Goal: Task Accomplishment & Management: Use online tool/utility

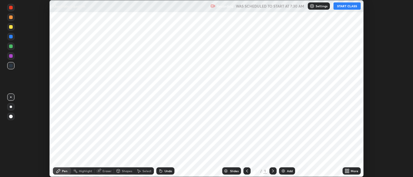
scroll to position [177, 413]
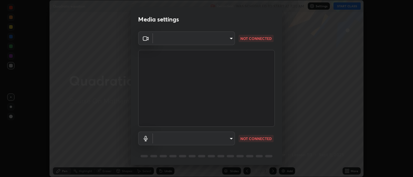
type input "7313fd45585aed834b6f1a7d948f9442f2d18b60722b63004f182b92f655e9b8"
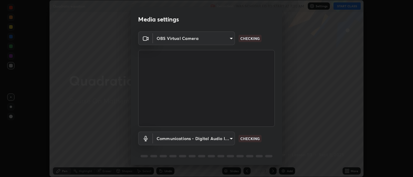
click at [178, 141] on body "Erase all Quadratic equation Recording WAS SCHEDULED TO START AT 7:30 AM Settin…" at bounding box center [206, 88] width 413 height 177
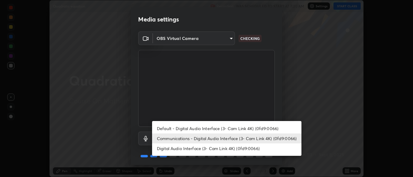
click at [180, 130] on li "Default - Digital Audio Interface (3- Cam Link 4K) (0fd9:0066)" at bounding box center [226, 128] width 149 height 10
type input "default"
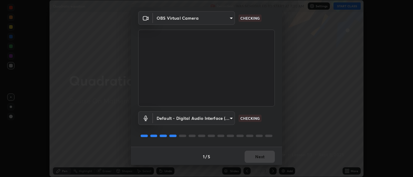
scroll to position [21, 0]
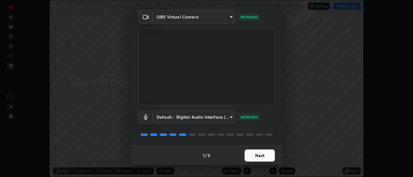
click at [259, 154] on button "Next" at bounding box center [260, 155] width 30 height 12
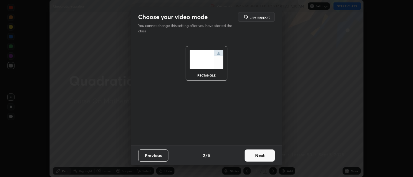
scroll to position [0, 0]
click at [261, 159] on button "Next" at bounding box center [260, 155] width 30 height 12
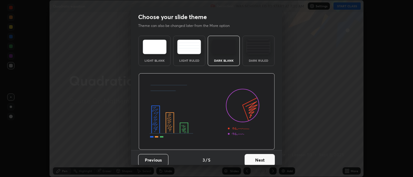
click at [265, 160] on button "Next" at bounding box center [260, 160] width 30 height 12
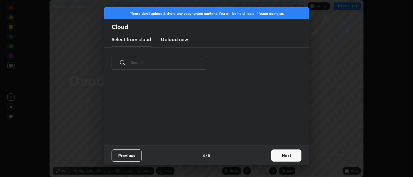
click at [275, 157] on button "Next" at bounding box center [286, 155] width 30 height 12
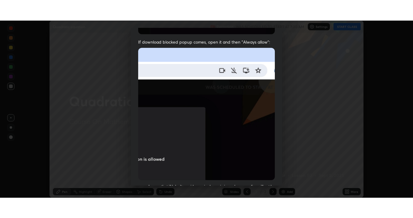
scroll to position [145, 0]
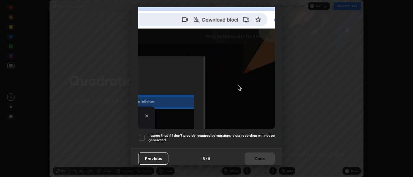
click at [142, 135] on div at bounding box center [141, 137] width 7 height 7
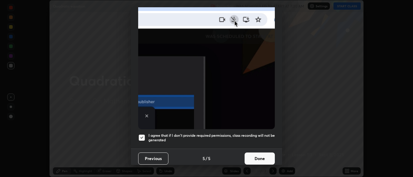
click at [257, 154] on button "Done" at bounding box center [260, 158] width 30 height 12
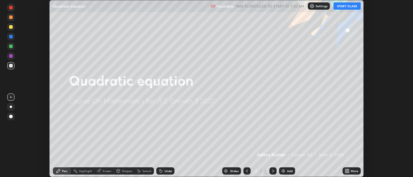
click at [351, 6] on button "START CLASS" at bounding box center [346, 5] width 27 height 7
click at [347, 169] on icon at bounding box center [348, 170] width 2 height 2
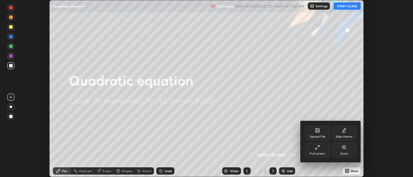
click at [324, 151] on div "Full screen" at bounding box center [317, 150] width 24 height 15
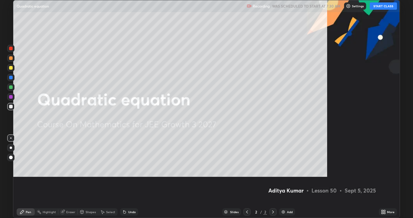
scroll to position [218, 413]
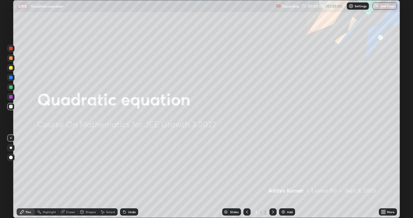
click at [286, 177] on div "Add" at bounding box center [287, 211] width 16 height 7
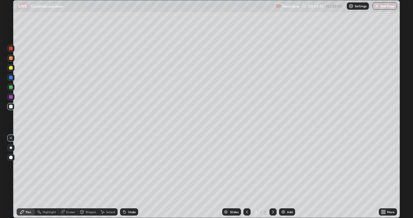
click at [12, 89] on div at bounding box center [10, 86] width 7 height 7
click at [65, 177] on div "Eraser" at bounding box center [67, 211] width 19 height 7
click at [25, 177] on div "Pen" at bounding box center [26, 211] width 18 height 7
click at [66, 177] on div "Eraser" at bounding box center [70, 211] width 9 height 3
click at [27, 177] on div "Pen" at bounding box center [26, 211] width 18 height 7
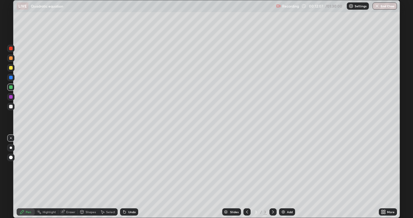
click at [283, 177] on img at bounding box center [283, 211] width 5 height 5
click at [16, 81] on div "Erase all" at bounding box center [11, 108] width 15 height 193
click at [12, 79] on div at bounding box center [10, 77] width 7 height 7
click at [127, 177] on div "Undo" at bounding box center [129, 211] width 18 height 7
click at [126, 177] on div "Undo" at bounding box center [129, 211] width 18 height 7
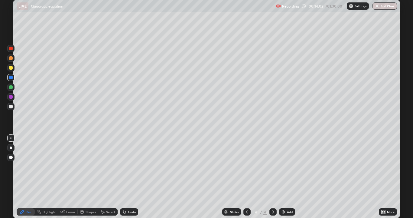
click at [125, 177] on icon at bounding box center [124, 211] width 5 height 5
click at [12, 103] on div at bounding box center [10, 106] width 7 height 7
click at [0, 177] on div "Setting up your live class" at bounding box center [206, 109] width 413 height 218
click at [8, 167] on div at bounding box center [11, 169] width 10 height 73
click at [284, 177] on img at bounding box center [283, 211] width 5 height 5
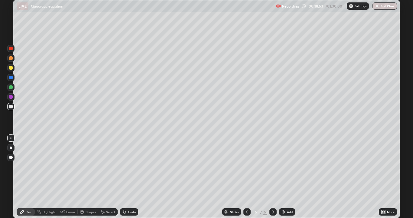
click at [7, 98] on div at bounding box center [10, 96] width 7 height 7
click at [10, 109] on div at bounding box center [10, 106] width 7 height 7
click at [282, 177] on img at bounding box center [283, 211] width 5 height 5
click at [283, 177] on img at bounding box center [283, 211] width 5 height 5
click at [8, 80] on div at bounding box center [10, 77] width 7 height 7
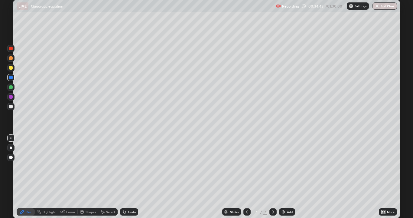
click at [10, 107] on div at bounding box center [11, 107] width 4 height 4
click at [14, 85] on div at bounding box center [10, 86] width 7 height 7
click at [10, 86] on div at bounding box center [11, 87] width 4 height 4
click at [123, 177] on icon at bounding box center [124, 212] width 2 height 2
click at [124, 177] on icon at bounding box center [124, 212] width 2 height 2
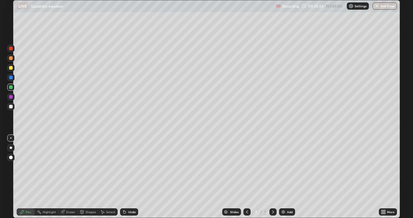
click at [125, 177] on div "Undo" at bounding box center [129, 211] width 18 height 7
click at [126, 177] on div "Undo" at bounding box center [129, 211] width 18 height 7
click at [10, 69] on div at bounding box center [11, 68] width 4 height 4
click at [9, 95] on div at bounding box center [11, 97] width 4 height 4
click at [282, 177] on img at bounding box center [283, 211] width 5 height 5
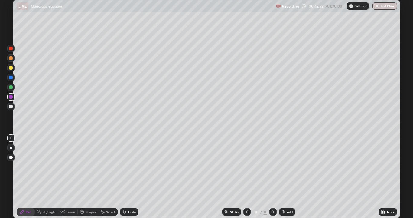
click at [245, 177] on icon at bounding box center [247, 211] width 5 height 5
click at [11, 106] on div at bounding box center [11, 107] width 4 height 4
click at [123, 177] on div "Undo" at bounding box center [129, 211] width 18 height 7
click at [124, 177] on icon at bounding box center [124, 212] width 2 height 2
click at [68, 177] on div "Eraser" at bounding box center [70, 211] width 9 height 3
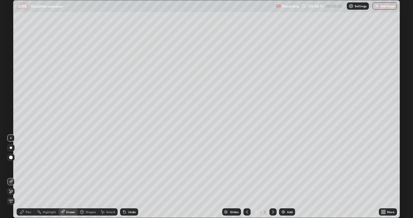
click at [24, 177] on icon at bounding box center [22, 211] width 5 height 5
click at [336, 177] on div "Slides 7 / 8 Add" at bounding box center [258, 212] width 241 height 12
click at [335, 177] on div "Slides 7 / 8 Add" at bounding box center [258, 212] width 241 height 12
click at [272, 177] on icon at bounding box center [273, 211] width 5 height 5
click at [246, 177] on icon at bounding box center [247, 211] width 5 height 5
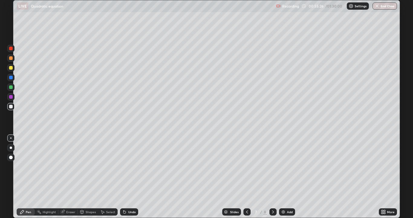
click at [272, 177] on icon at bounding box center [273, 211] width 5 height 5
click at [281, 177] on img at bounding box center [283, 211] width 5 height 5
click at [11, 89] on div at bounding box center [10, 86] width 7 height 7
click at [70, 177] on div "Eraser" at bounding box center [70, 211] width 9 height 3
click at [21, 177] on div "Pen" at bounding box center [26, 211] width 18 height 7
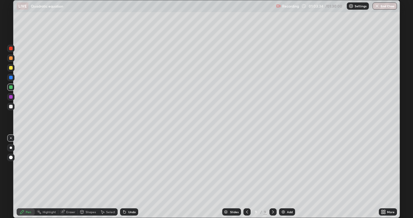
click at [283, 177] on img at bounding box center [283, 211] width 5 height 5
click at [11, 97] on div at bounding box center [11, 97] width 4 height 4
click at [283, 177] on img at bounding box center [283, 211] width 5 height 5
click at [11, 87] on div at bounding box center [11, 87] width 4 height 4
click at [383, 7] on button "End Class" at bounding box center [384, 5] width 24 height 7
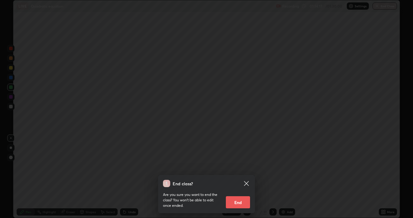
click at [242, 177] on button "End" at bounding box center [238, 202] width 24 height 12
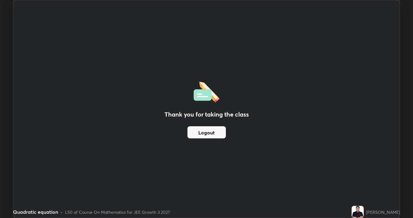
click at [220, 130] on button "Logout" at bounding box center [206, 132] width 38 height 12
